Goal: Task Accomplishment & Management: Use online tool/utility

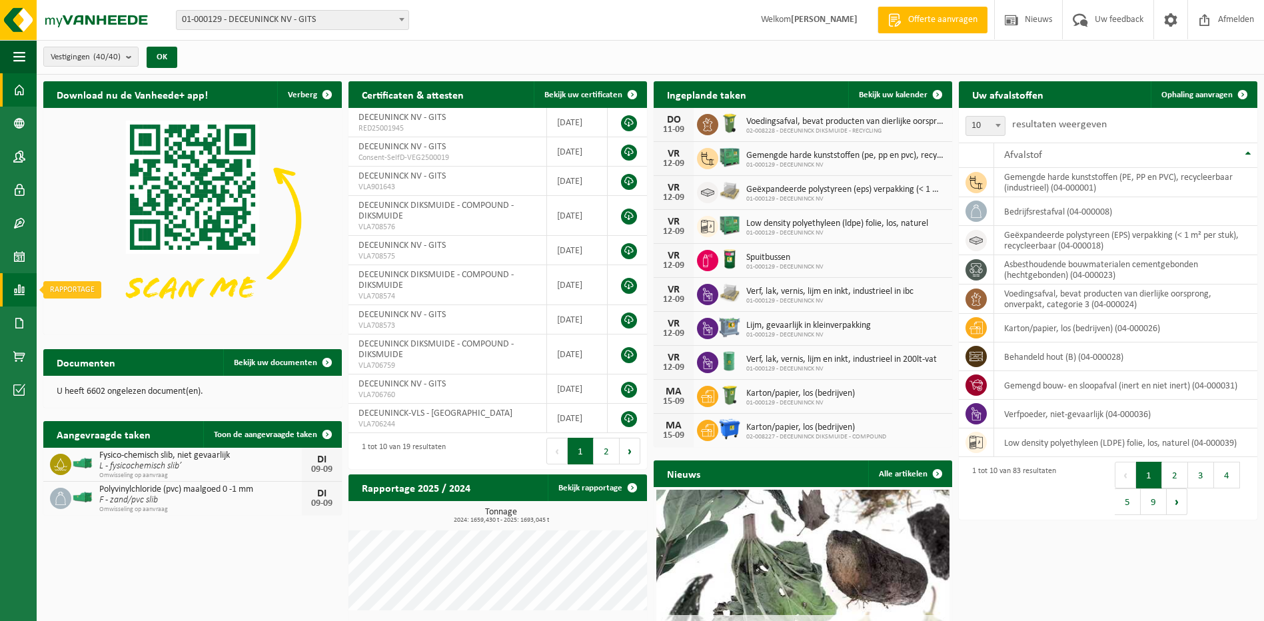
click at [13, 280] on link "Rapportage" at bounding box center [18, 289] width 37 height 33
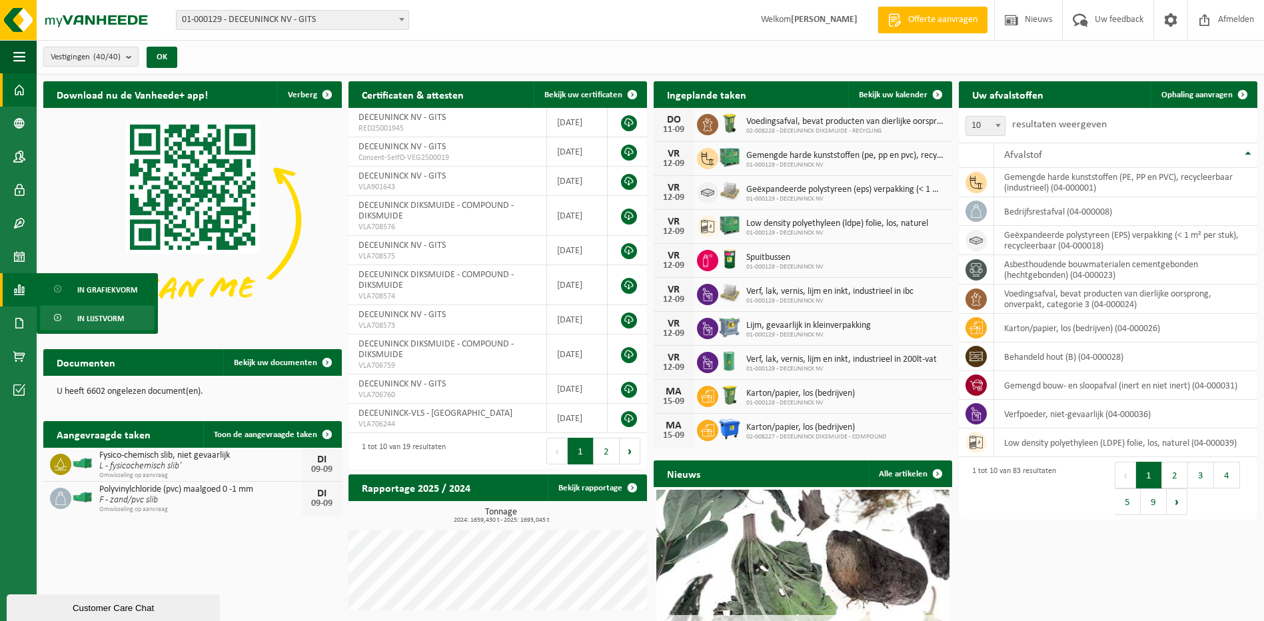
click at [88, 312] on span "In lijstvorm" at bounding box center [100, 318] width 47 height 25
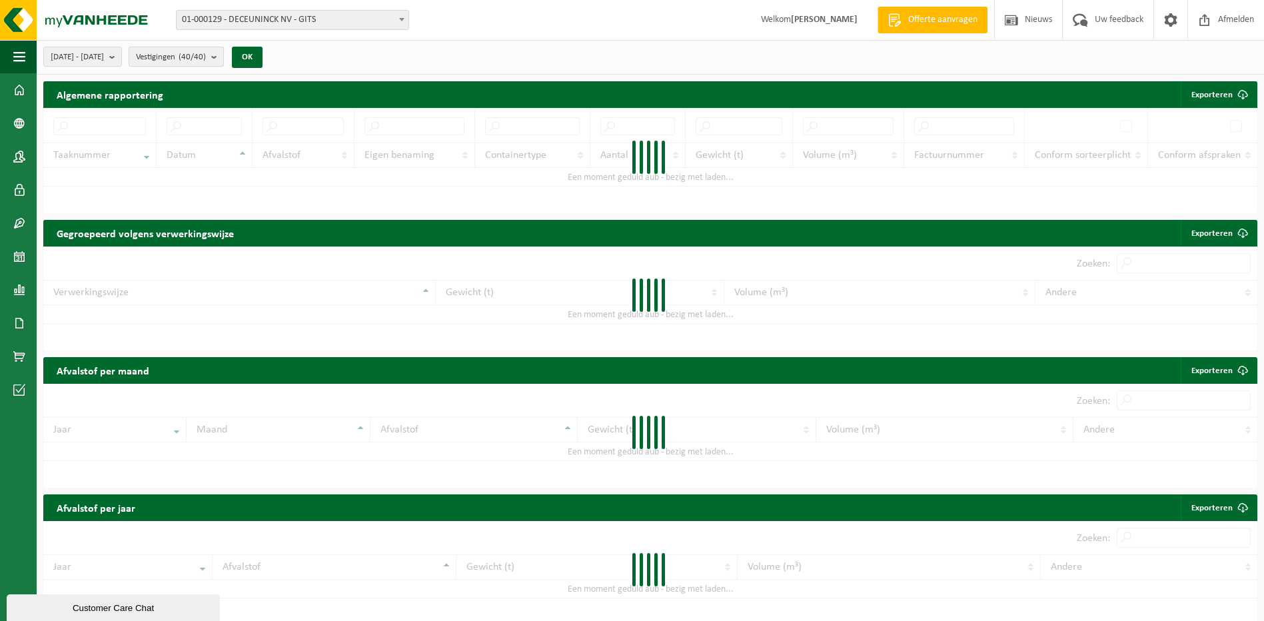
click at [206, 61] on count "(40/40)" at bounding box center [192, 57] width 27 height 9
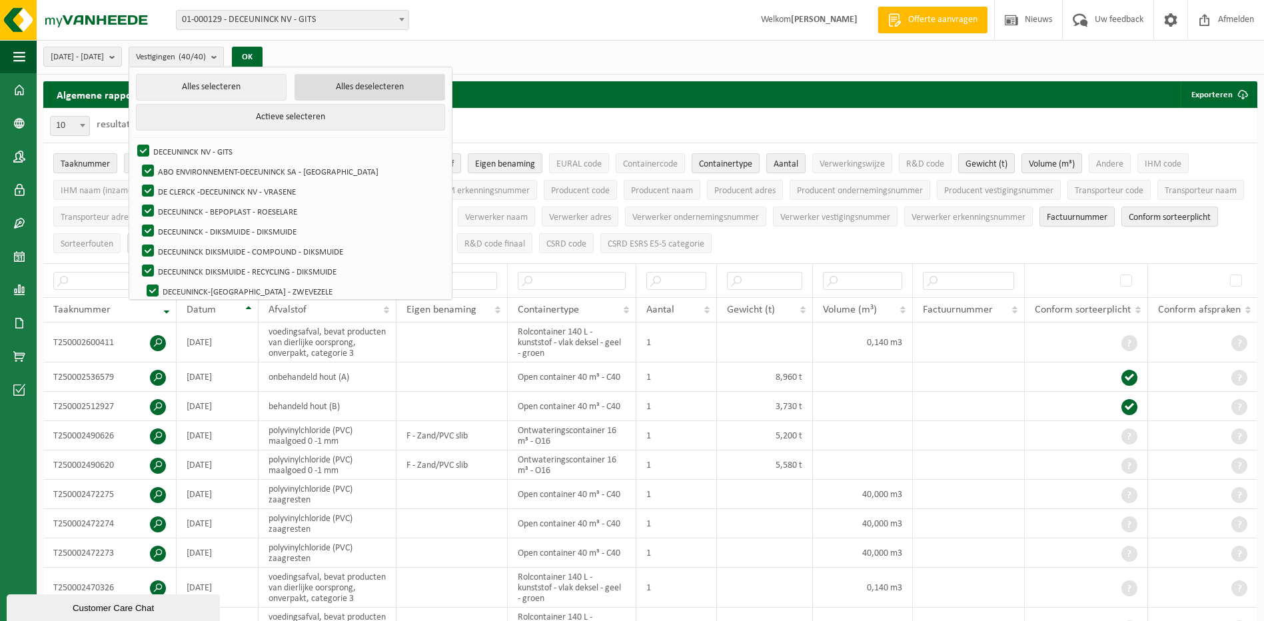
click at [330, 91] on button "Alles deselecteren" at bounding box center [369, 87] width 151 height 27
checkbox input "false"
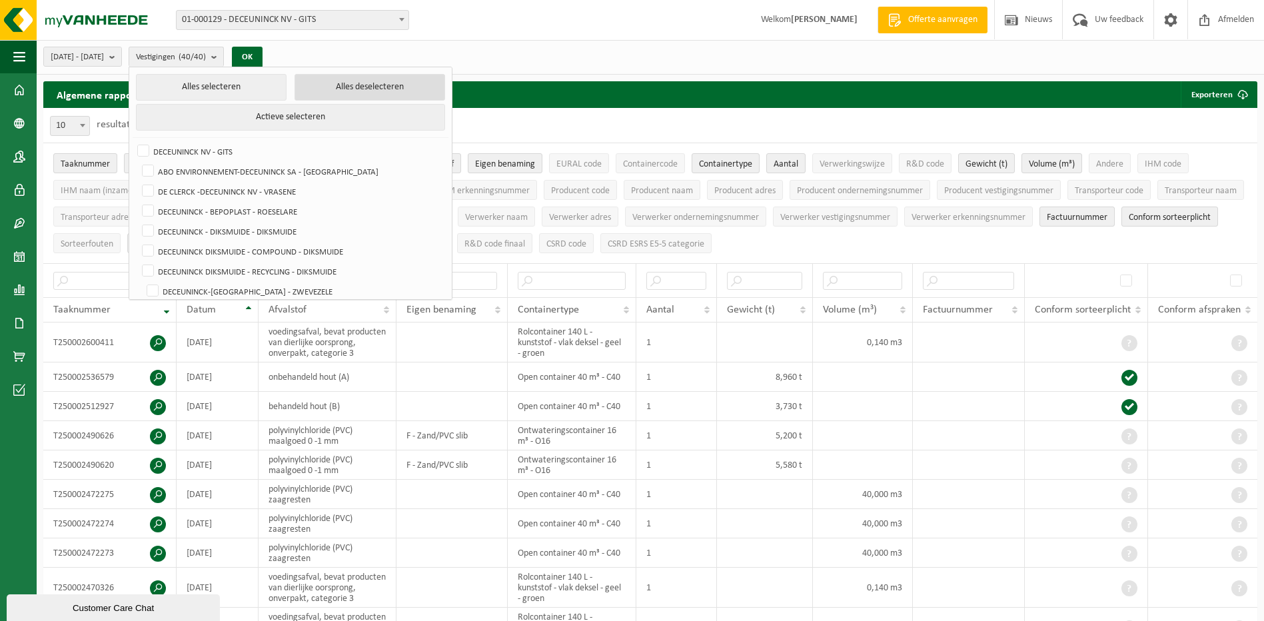
checkbox input "false"
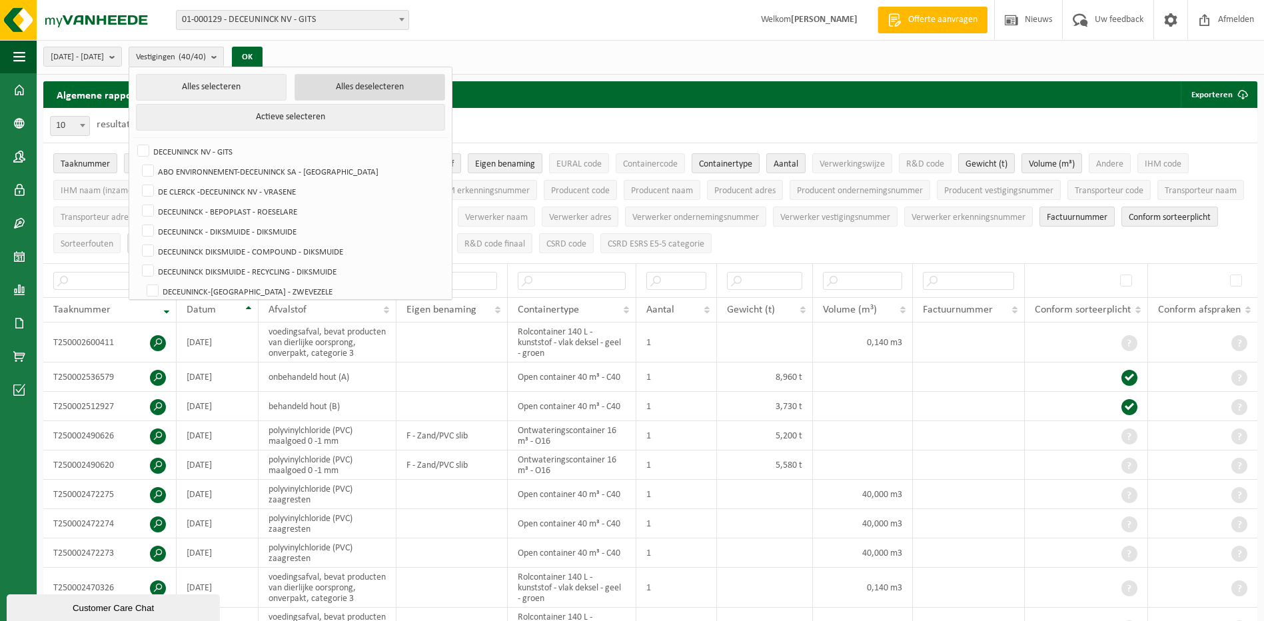
checkbox input "false"
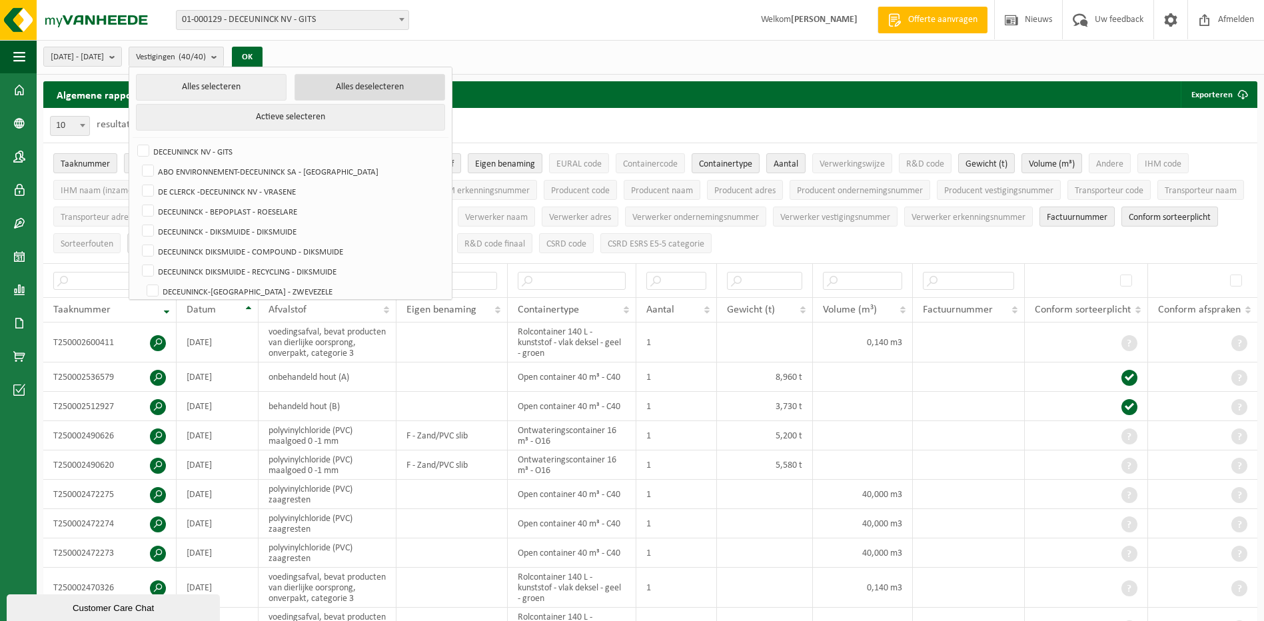
checkbox input "false"
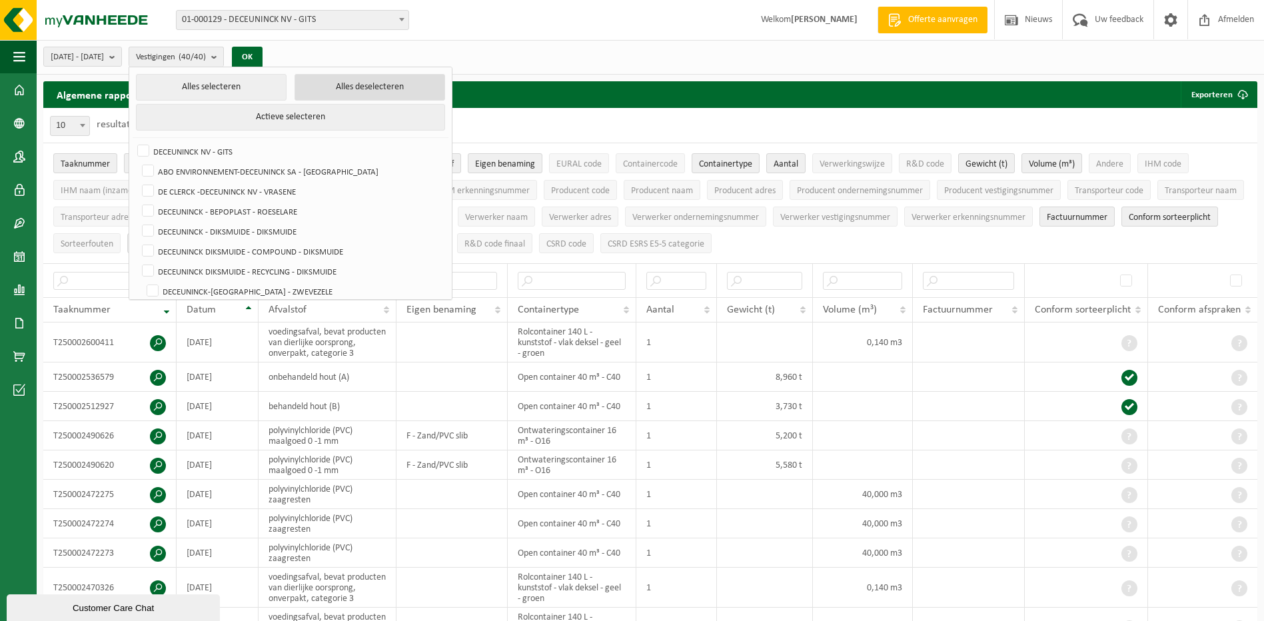
checkbox input "false"
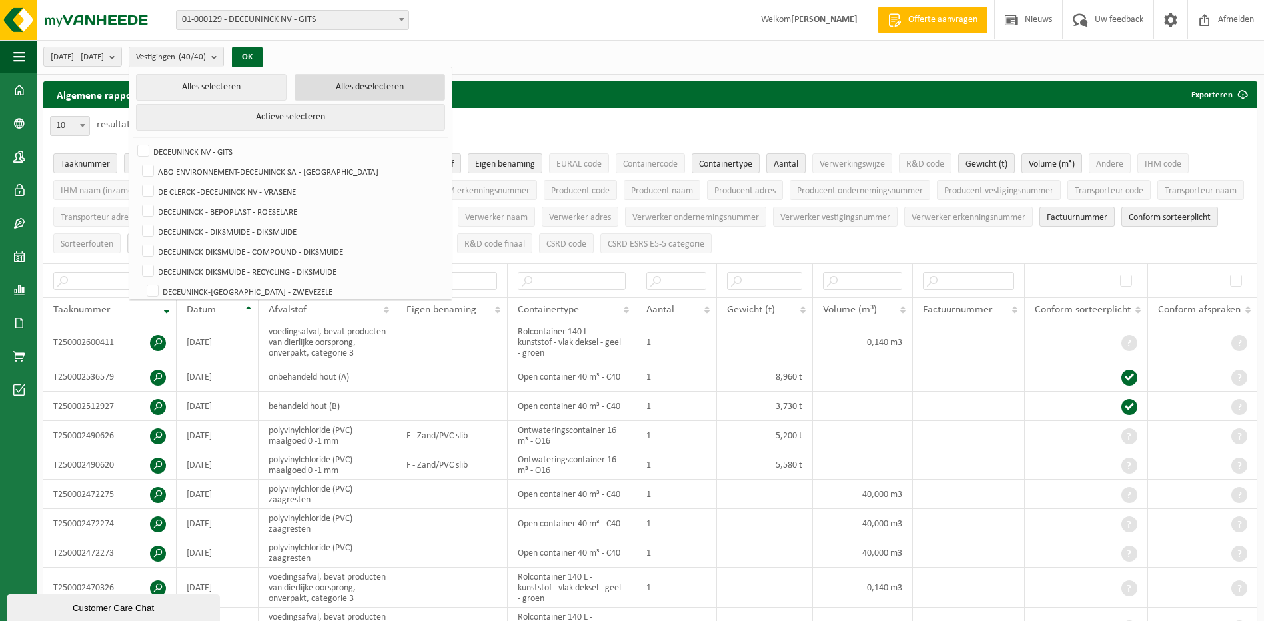
checkbox input "false"
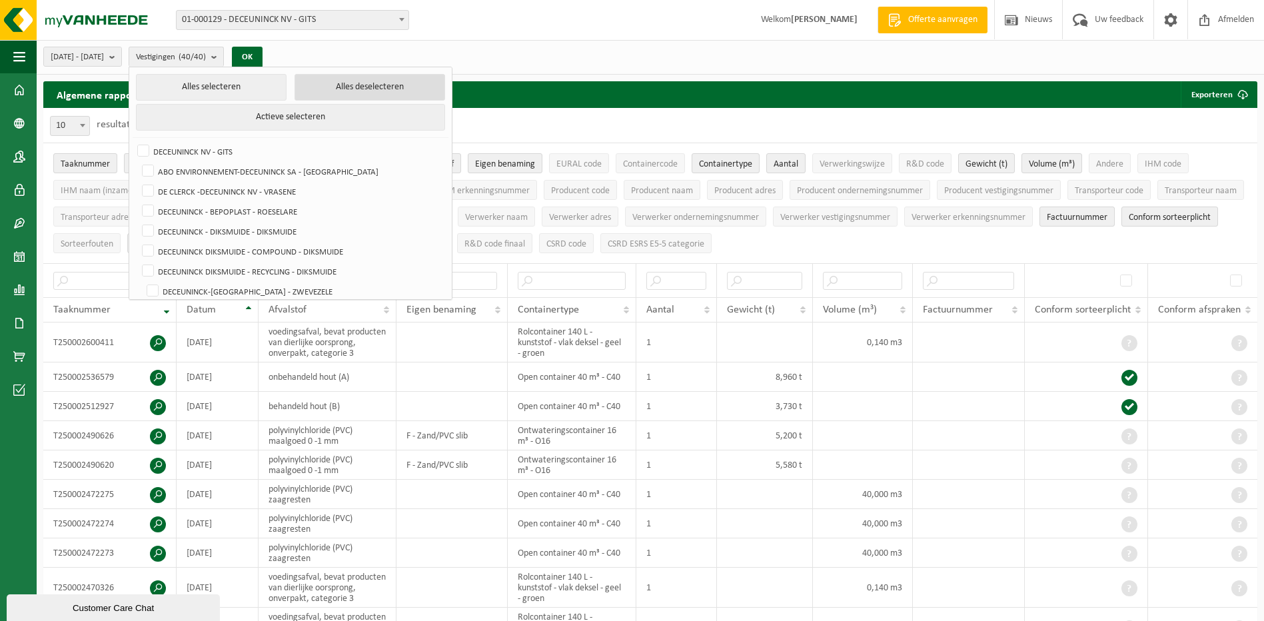
checkbox input "false"
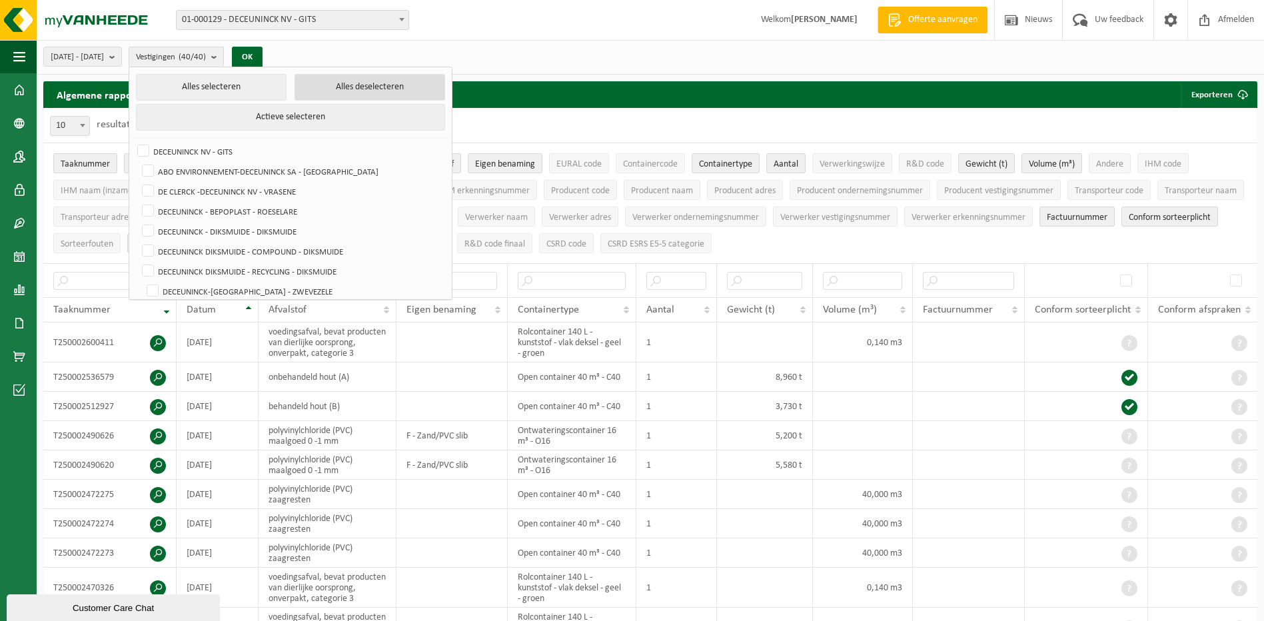
checkbox input "false"
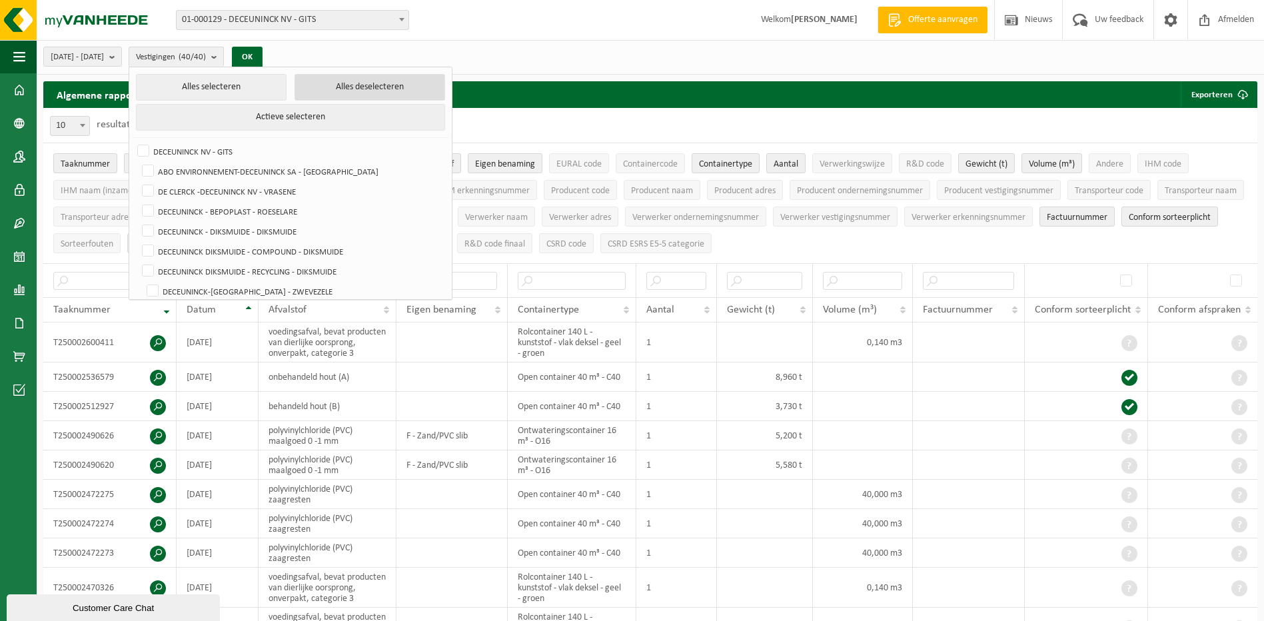
checkbox input "false"
click at [198, 227] on label "DECEUNINCK - DIKSMUIDE - DIKSMUIDE" at bounding box center [291, 231] width 305 height 20
click at [137, 221] on input "DECEUNINCK - DIKSMUIDE - DIKSMUIDE" at bounding box center [137, 221] width 1 height 1
checkbox input "true"
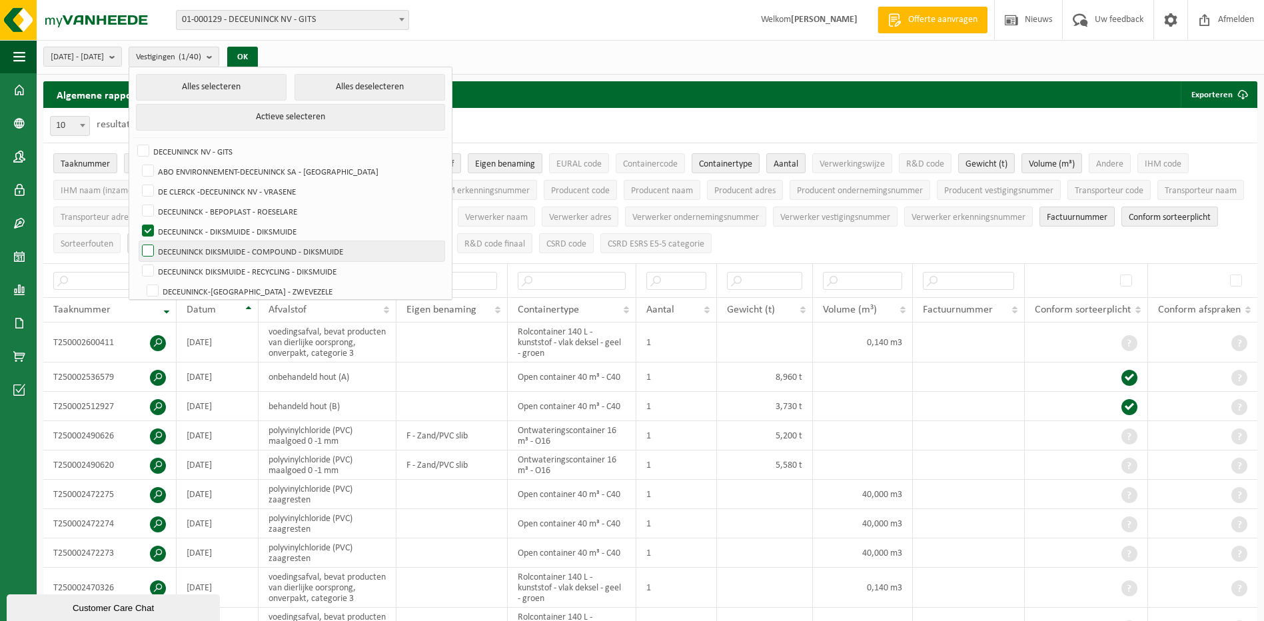
click at [202, 244] on label "DECEUNINCK DIKSMUIDE - COMPOUND - DIKSMUIDE" at bounding box center [291, 251] width 305 height 20
click at [137, 241] on input "DECEUNINCK DIKSMUIDE - COMPOUND - DIKSMUIDE" at bounding box center [137, 241] width 1 height 1
checkbox input "true"
click at [204, 265] on label "DECEUNINCK DIKSMUIDE - RECYCLING - DIKSMUIDE" at bounding box center [291, 271] width 305 height 20
click at [137, 261] on input "DECEUNINCK DIKSMUIDE - RECYCLING - DIKSMUIDE" at bounding box center [137, 261] width 1 height 1
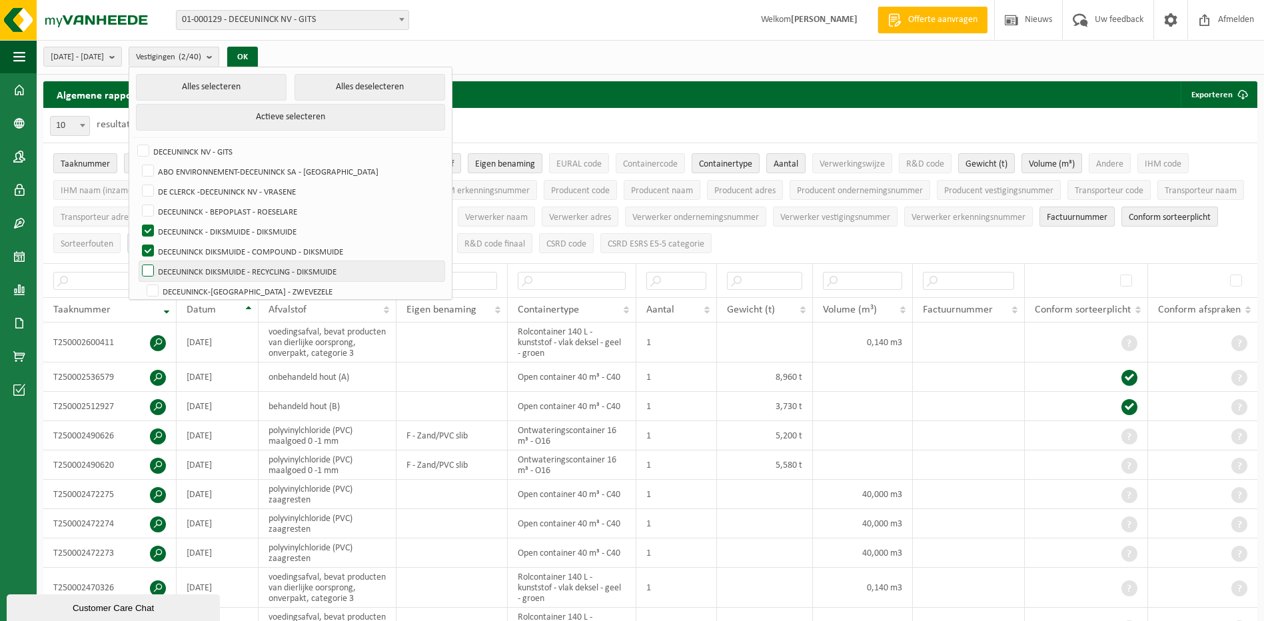
checkbox input "true"
click at [258, 54] on button "OK" at bounding box center [242, 57] width 31 height 21
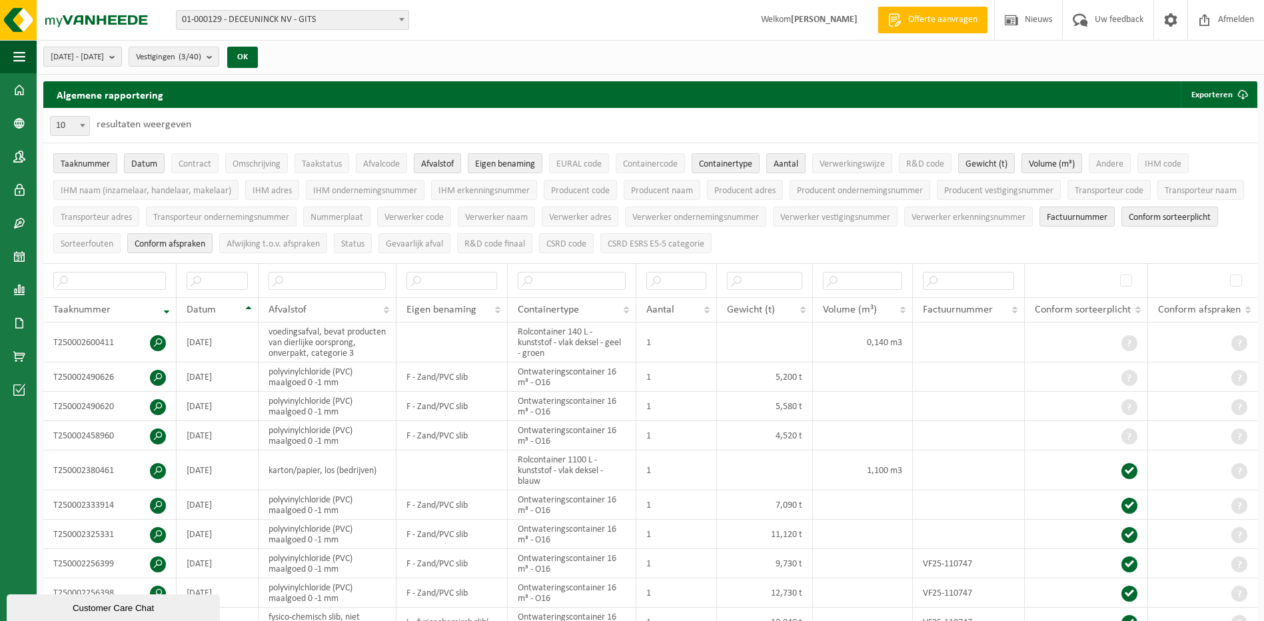
click at [104, 62] on span "2025-04-01 - 2025-09-08" at bounding box center [77, 57] width 53 height 20
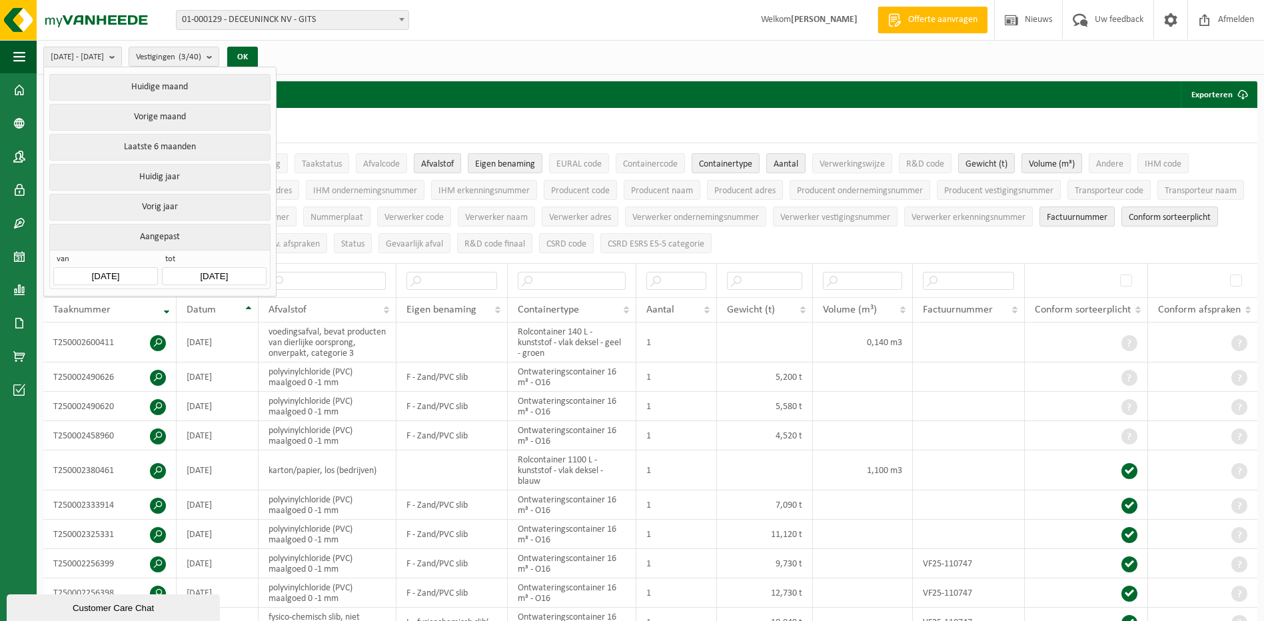
click at [161, 147] on button "Laatste 6 maanden" at bounding box center [159, 147] width 221 height 27
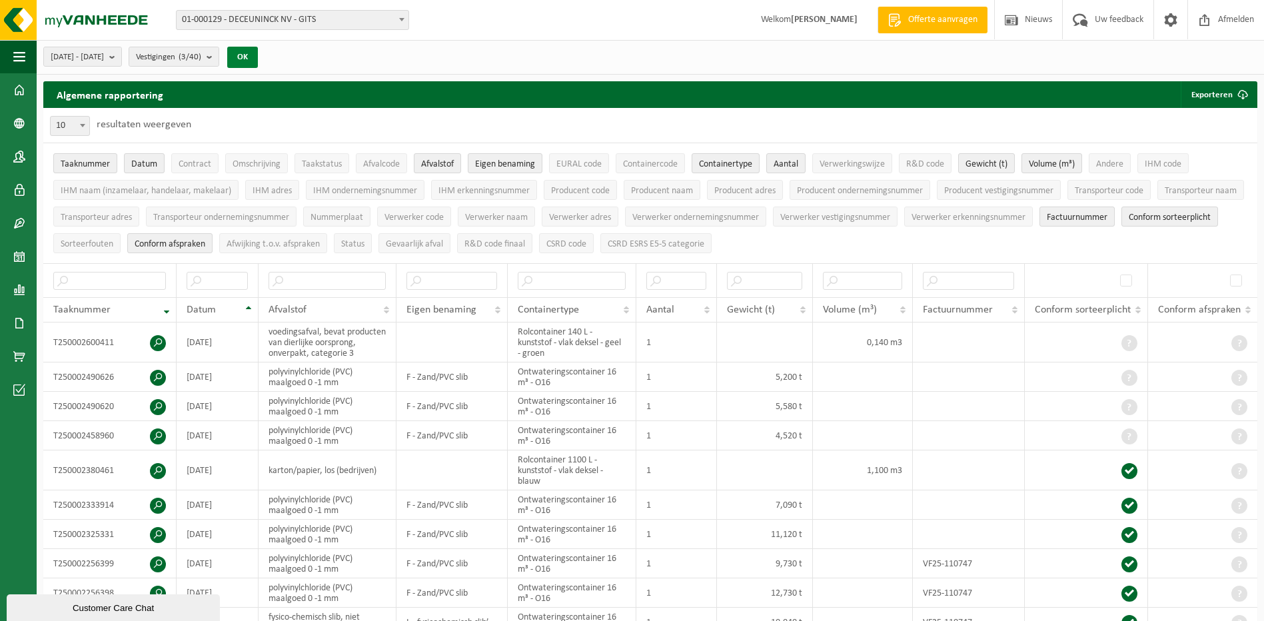
click at [258, 61] on button "OK" at bounding box center [242, 57] width 31 height 21
click at [1226, 97] on button "Exporteren" at bounding box center [1218, 94] width 75 height 27
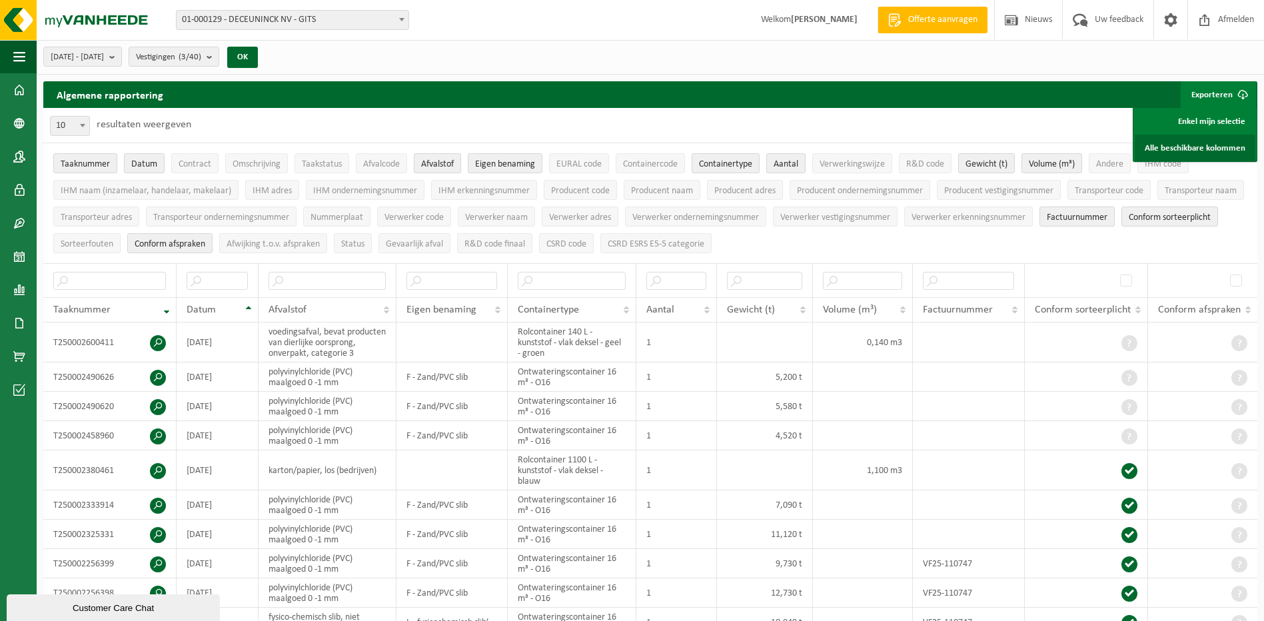
click at [1159, 146] on link "Alle beschikbare kolommen" at bounding box center [1195, 148] width 121 height 27
click at [9, 93] on link "Dashboard" at bounding box center [18, 89] width 37 height 33
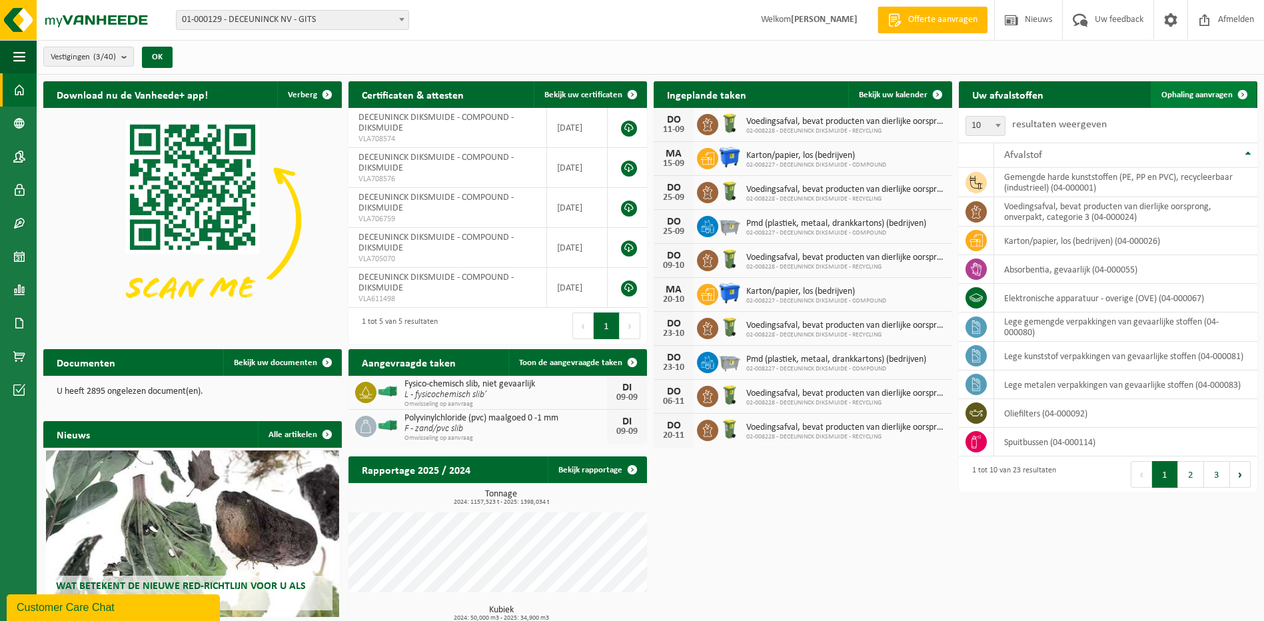
click at [1175, 91] on span "Ophaling aanvragen" at bounding box center [1196, 95] width 71 height 9
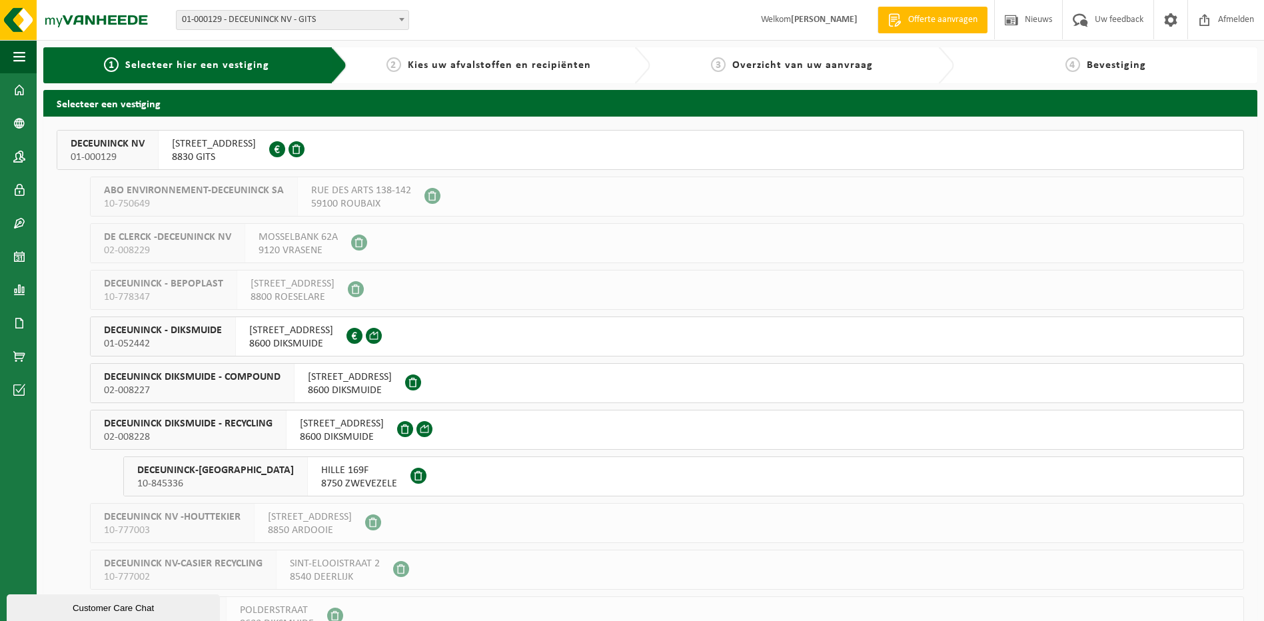
click at [283, 435] on div "DECEUNINCK DIKSMUIDE - RECYCLING 02-008228" at bounding box center [189, 429] width 196 height 39
